Goal: Complete application form

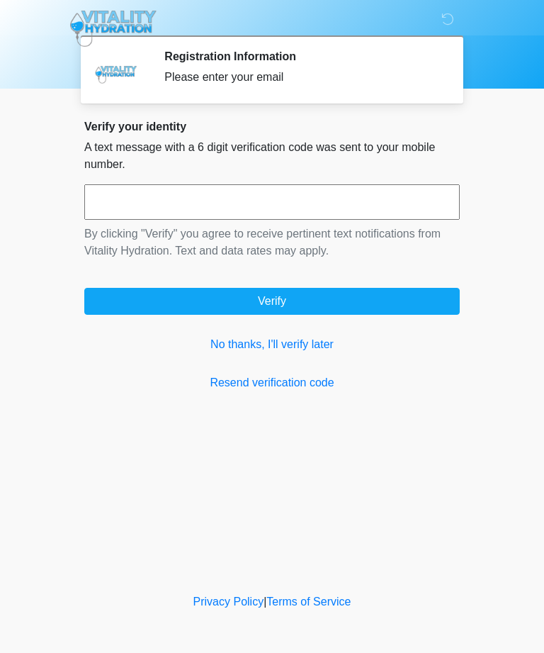
click at [381, 201] on input "text" at bounding box center [272, 201] width 376 height 35
type input "******"
click at [259, 311] on button "Verify" at bounding box center [272, 301] width 376 height 27
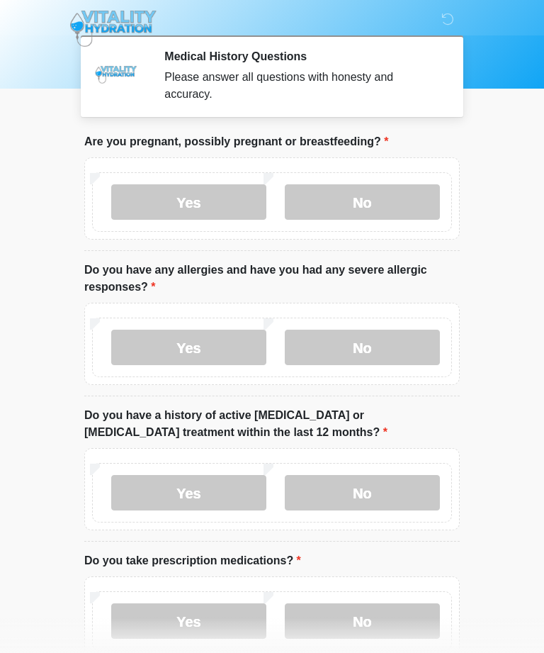
click at [369, 206] on label "No" at bounding box center [362, 201] width 155 height 35
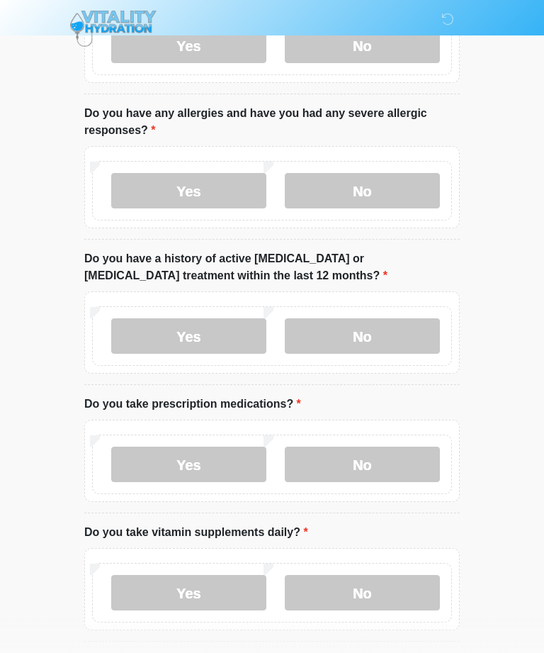
scroll to position [164, 0]
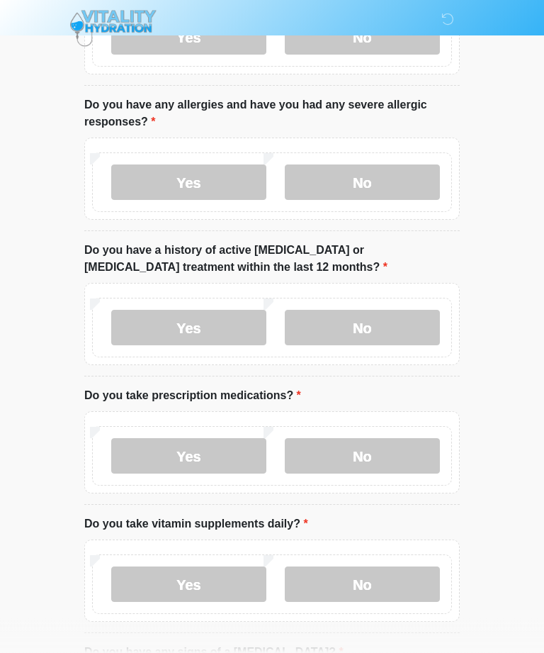
click at [389, 174] on label "No" at bounding box center [362, 182] width 155 height 35
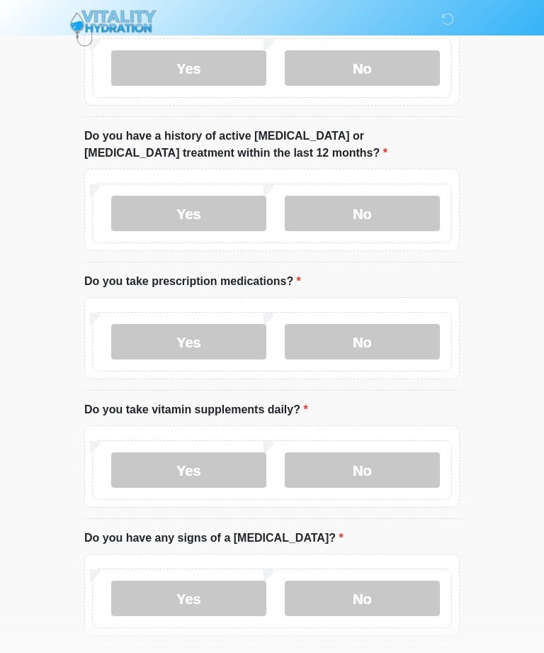
scroll to position [280, 0]
click at [413, 207] on label "No" at bounding box center [362, 212] width 155 height 35
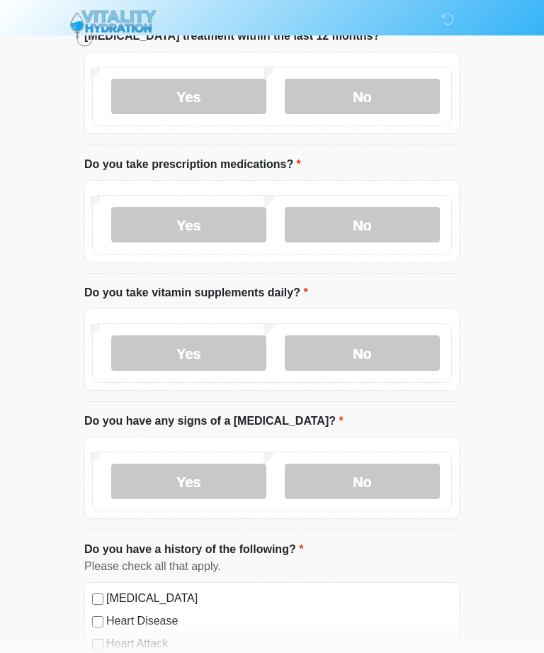
scroll to position [399, 0]
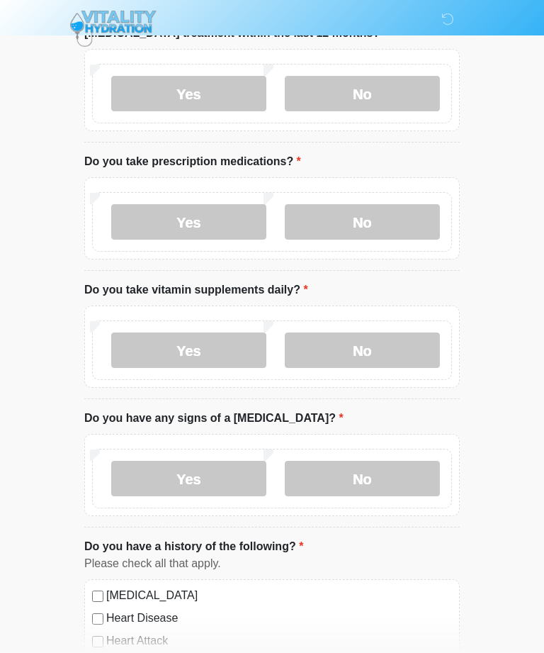
click at [379, 476] on label "No" at bounding box center [362, 478] width 155 height 35
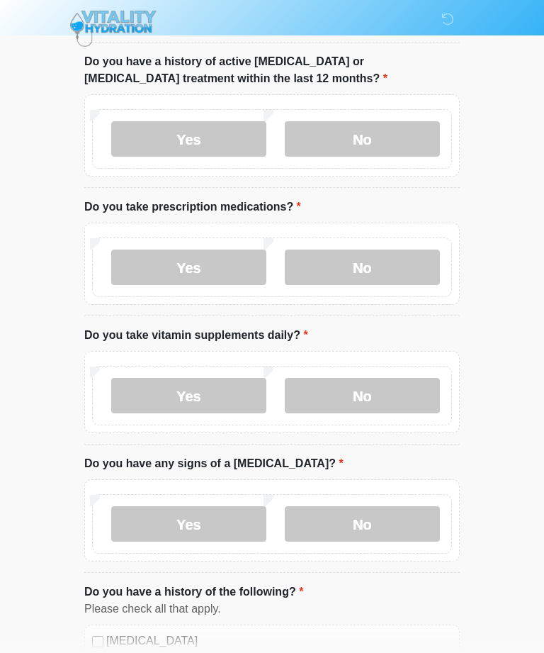
scroll to position [352, 0]
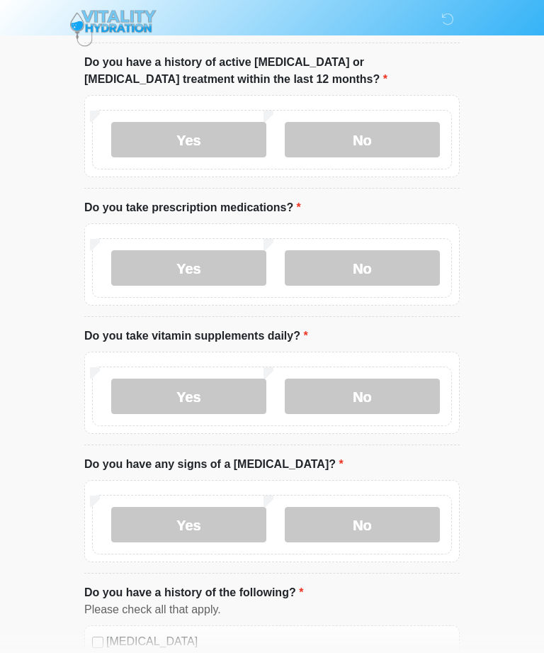
click at [220, 263] on label "Yes" at bounding box center [188, 268] width 155 height 35
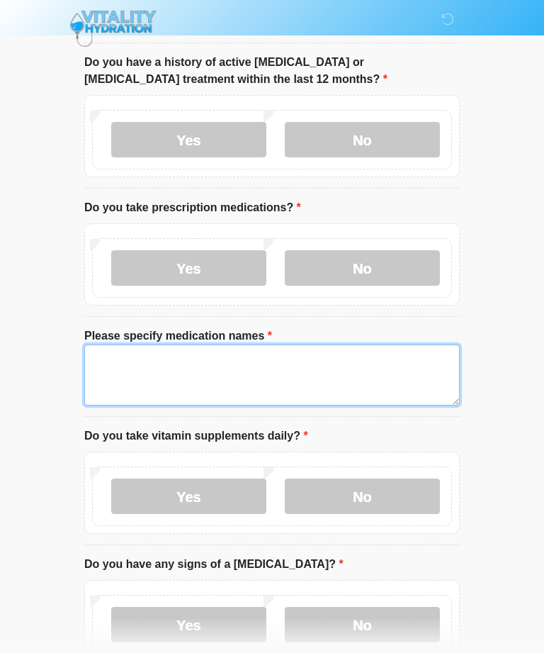
click at [307, 373] on textarea "Please specify medication names" at bounding box center [272, 374] width 376 height 61
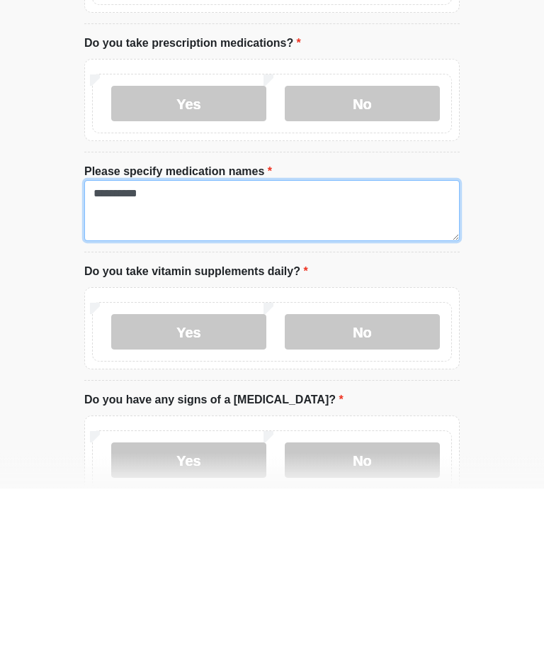
type textarea "*********"
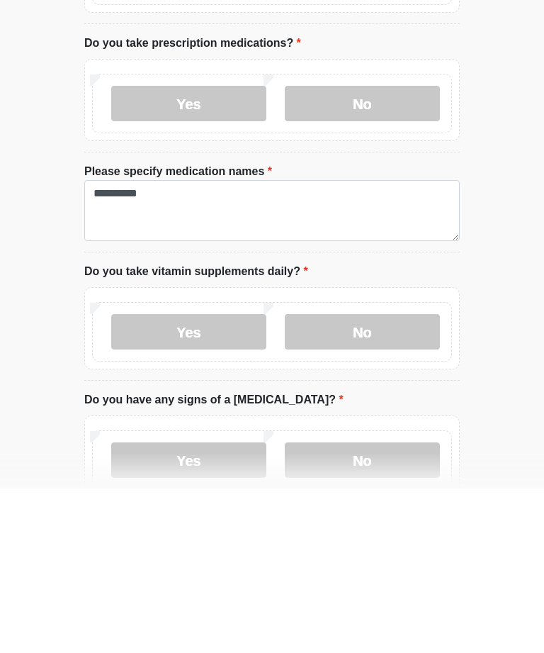
click at [199, 479] on label "Yes" at bounding box center [188, 496] width 155 height 35
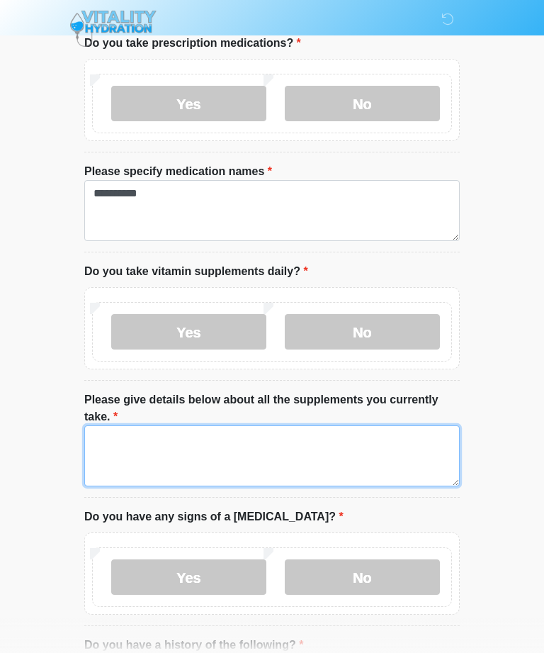
click at [272, 452] on textarea "Please give details below about all the supplements you currently take." at bounding box center [272, 455] width 376 height 61
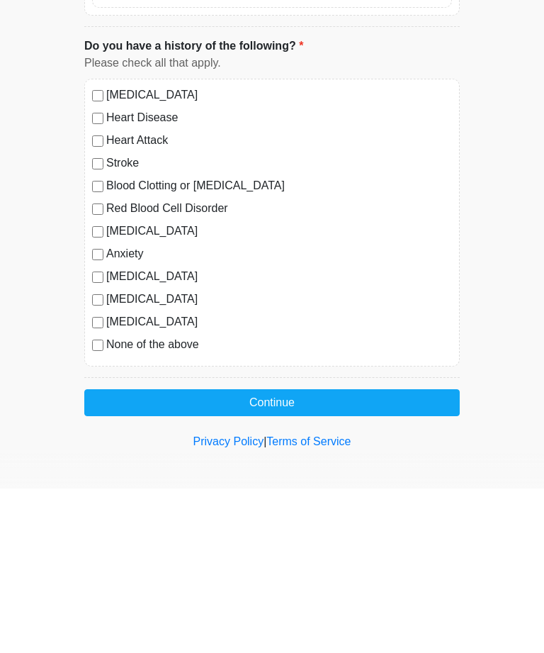
scroll to position [953, 0]
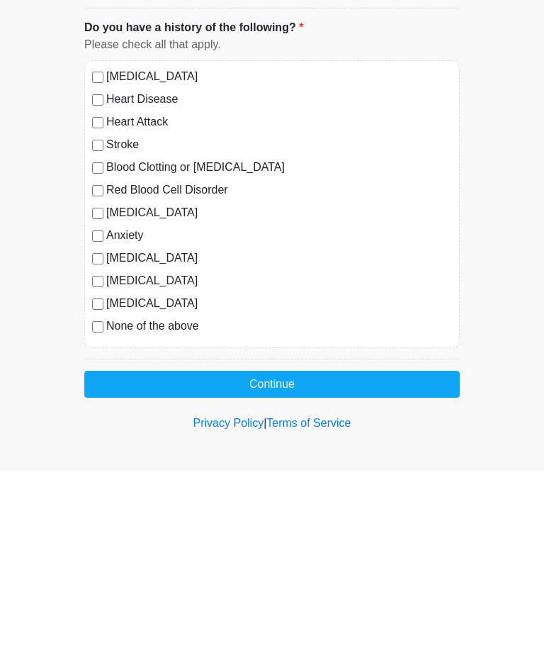
type textarea "**********"
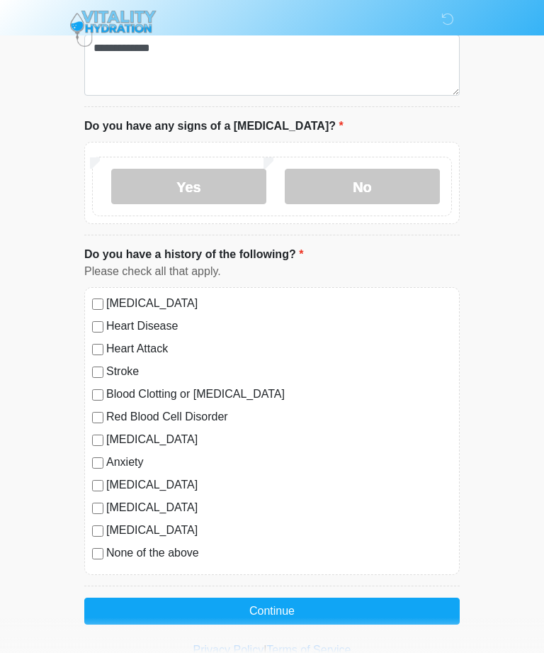
click at [316, 612] on button "Continue" at bounding box center [272, 611] width 376 height 27
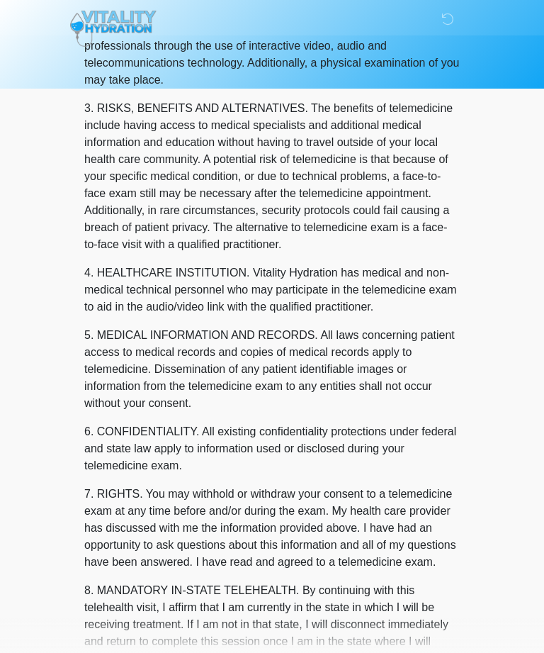
scroll to position [0, 0]
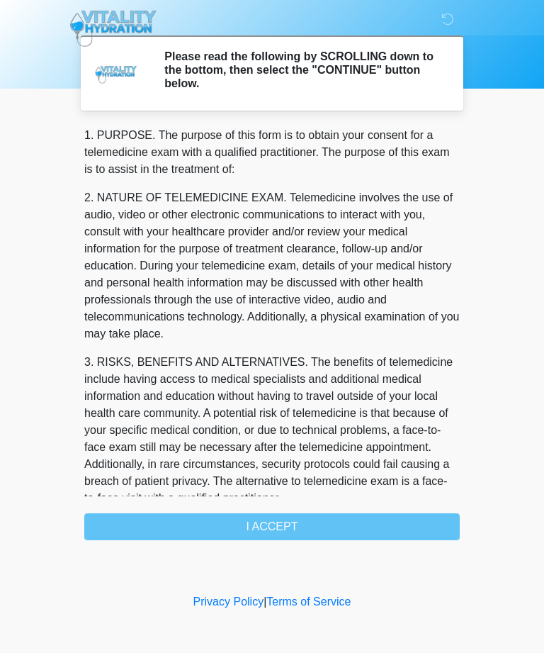
click at [339, 534] on div "1. PURPOSE. The purpose of this form is to obtain your consent for a telemedici…" at bounding box center [272, 333] width 376 height 413
click at [329, 525] on div "1. PURPOSE. The purpose of this form is to obtain your consent for a telemedici…" at bounding box center [272, 333] width 376 height 413
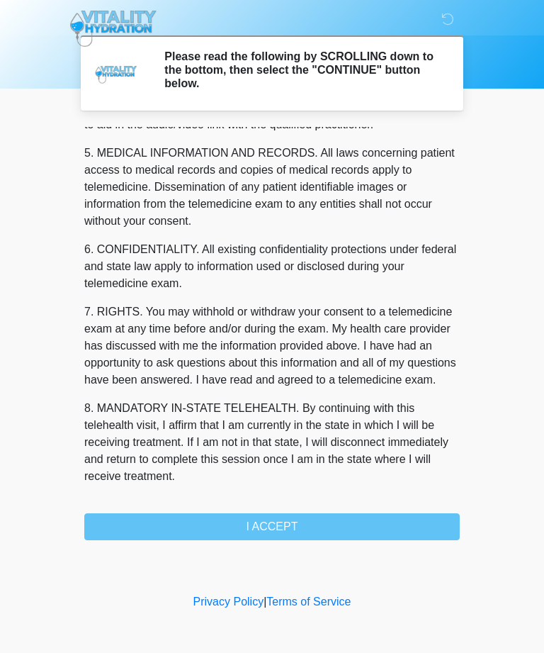
scroll to position [453, 0]
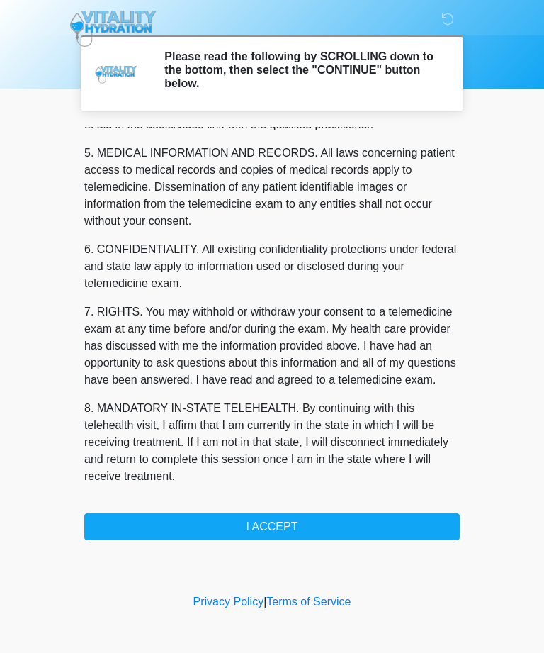
click at [321, 514] on button "I ACCEPT" at bounding box center [272, 526] width 376 height 27
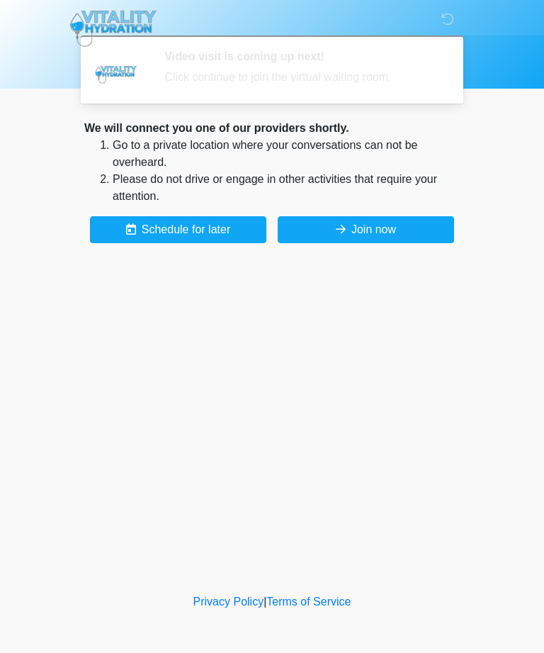
scroll to position [0, 0]
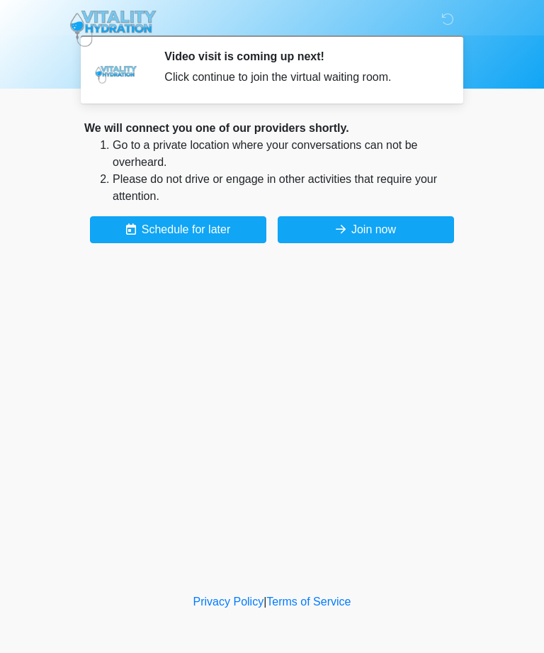
click at [413, 212] on div "We will connect you one of our providers shortly. Go to a private location wher…" at bounding box center [272, 181] width 376 height 123
click at [407, 221] on button "Join now" at bounding box center [366, 229] width 176 height 27
